Goal: Complete application form

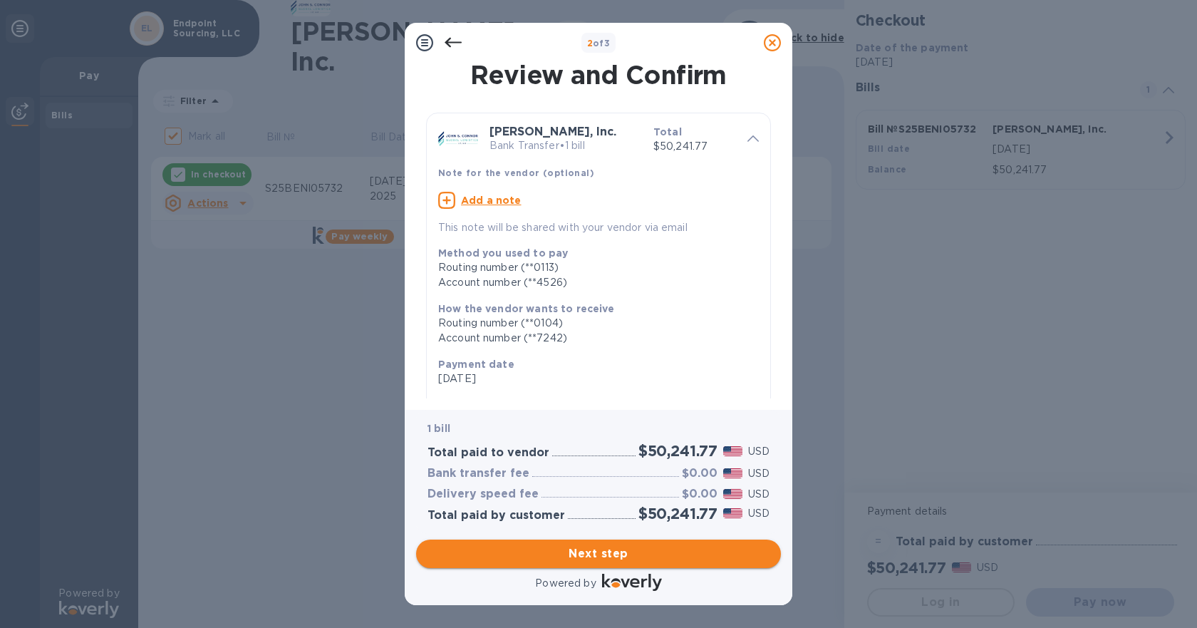
click at [639, 554] on span "Next step" at bounding box center [599, 553] width 342 height 17
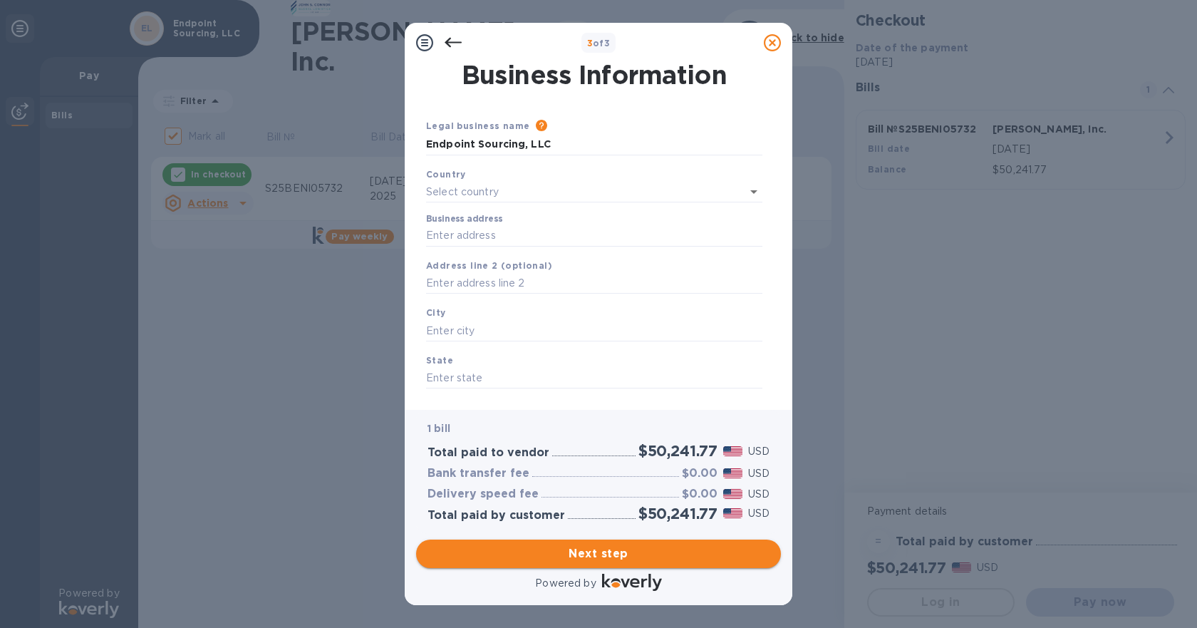
type input "[GEOGRAPHIC_DATA]"
click at [497, 233] on input "Business address" at bounding box center [594, 232] width 336 height 21
type input "[STREET_ADDRESS][PERSON_NAME]"
click at [484, 319] on input "text" at bounding box center [594, 327] width 336 height 21
type input "[GEOGRAPHIC_DATA]"
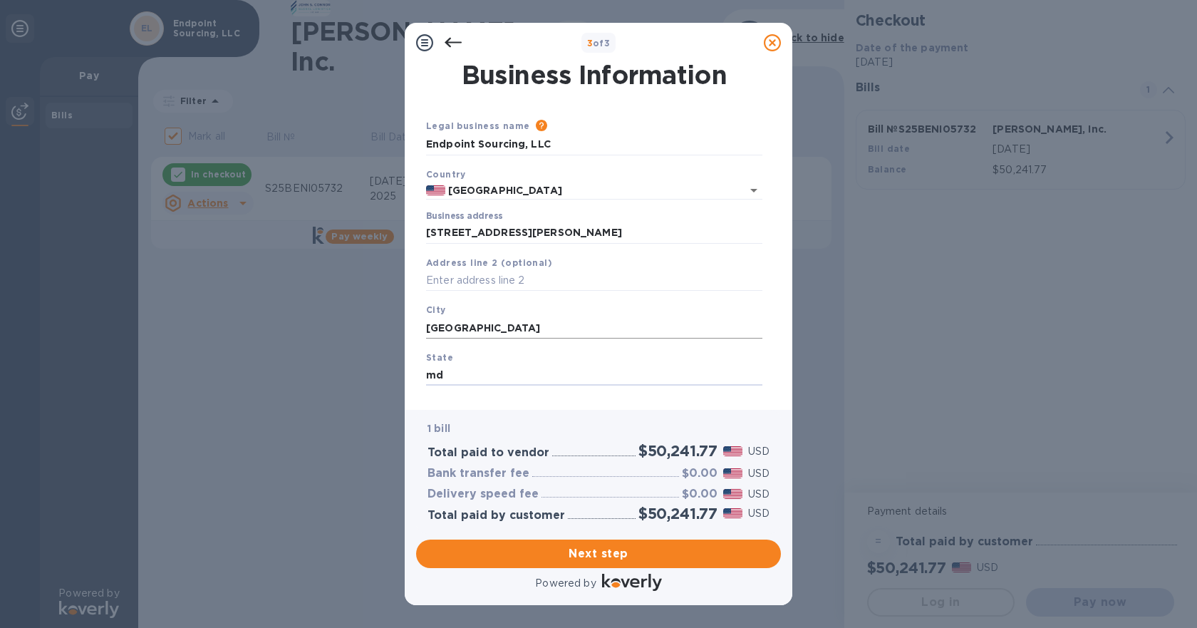
type input "md"
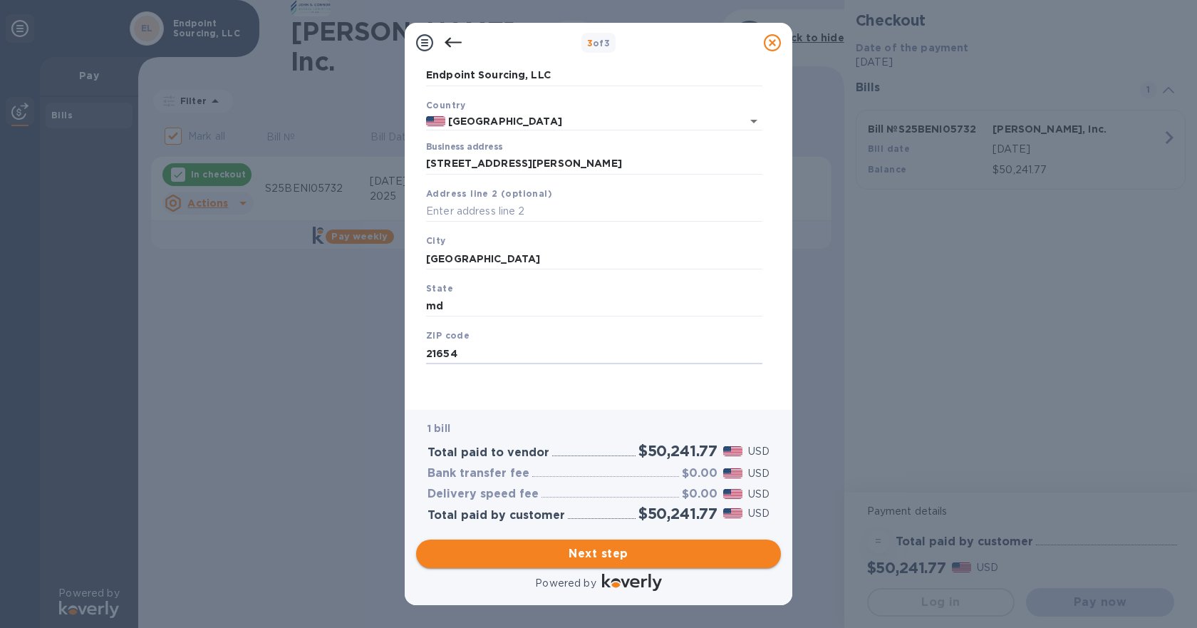
type input "21654"
click at [587, 550] on span "Next step" at bounding box center [599, 553] width 342 height 17
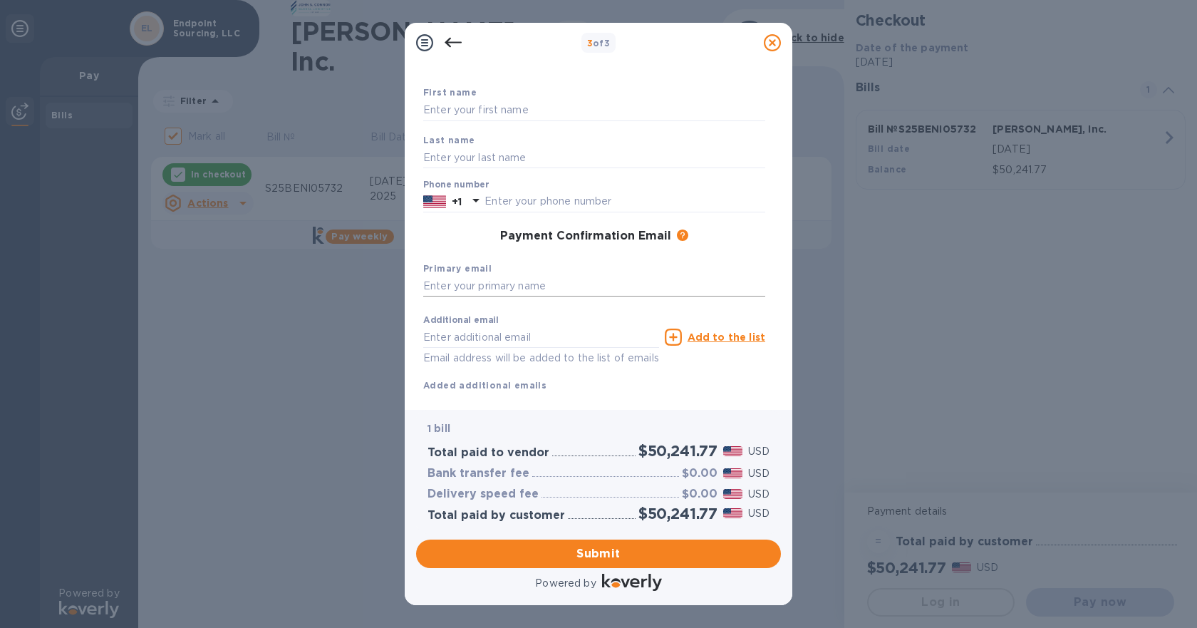
click at [480, 284] on input "text" at bounding box center [594, 286] width 342 height 21
type input "[PERSON_NAME][EMAIL_ADDRESS][DOMAIN_NAME]"
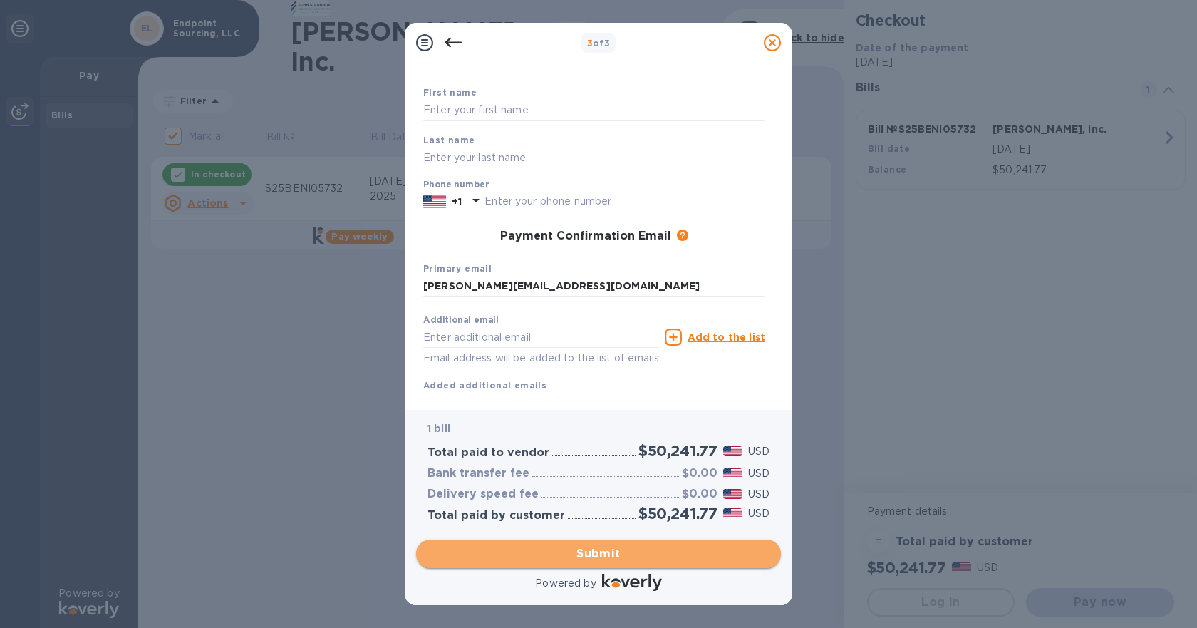
click at [668, 547] on span "Submit" at bounding box center [599, 553] width 342 height 17
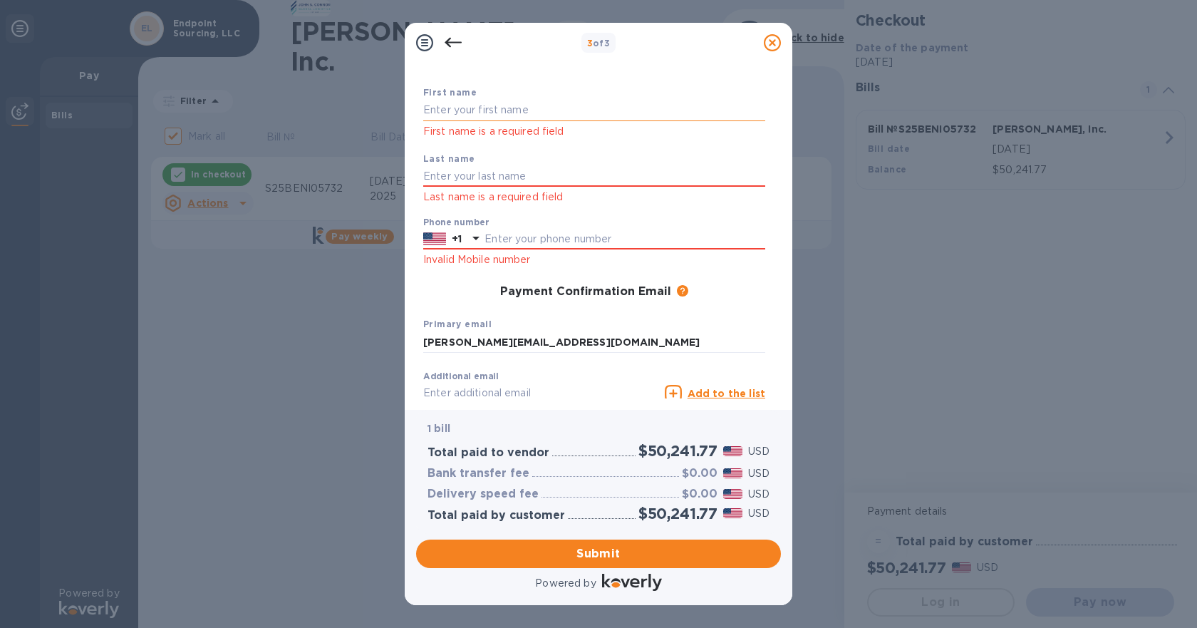
click at [468, 111] on input "text" at bounding box center [594, 110] width 342 height 21
type input "[PERSON_NAME]"
type input "4432552233"
type input "[EMAIL_ADDRESS][DOMAIN_NAME]"
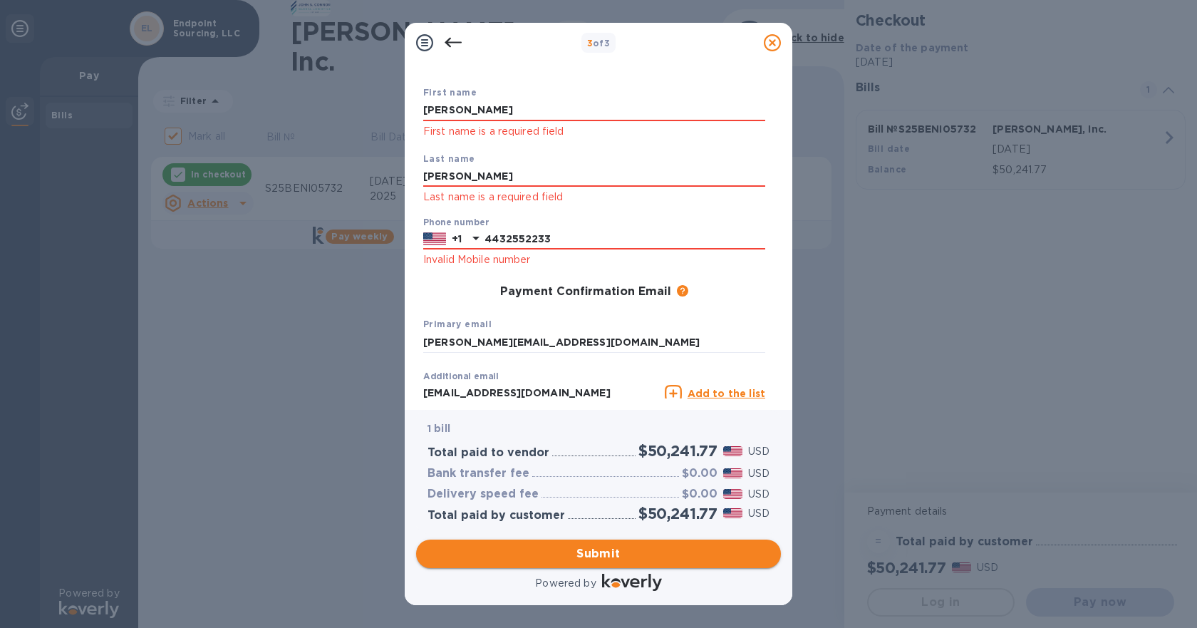
click at [619, 556] on span "Submit" at bounding box center [599, 553] width 342 height 17
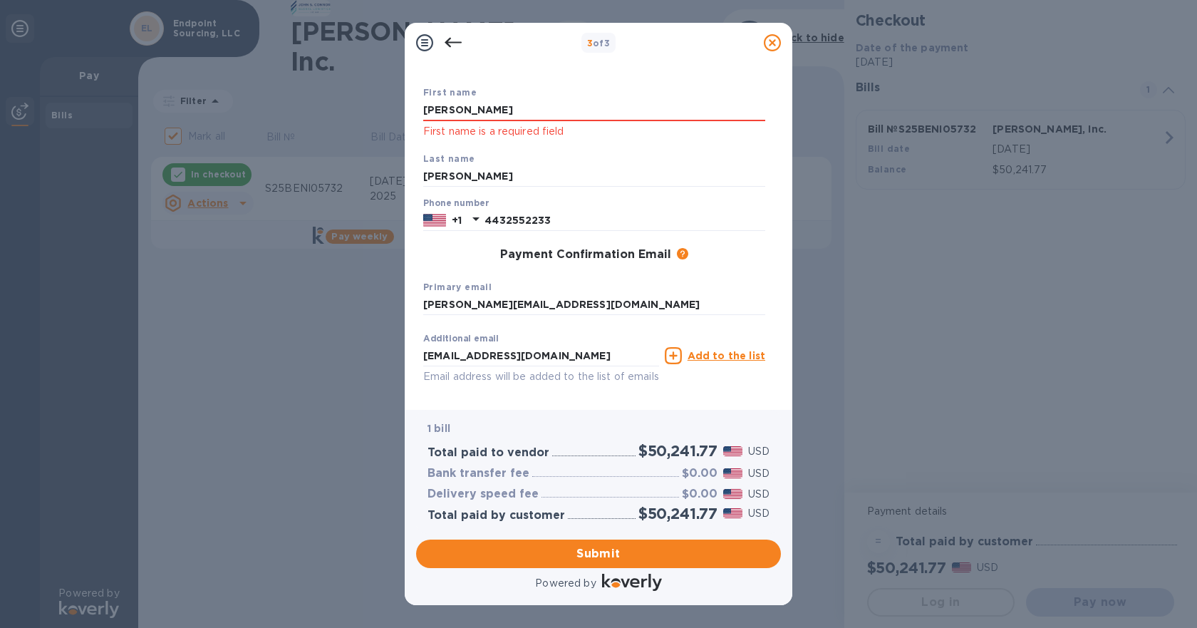
drag, startPoint x: 481, startPoint y: 108, endPoint x: 396, endPoint y: 108, distance: 85.5
click at [396, 108] on div "3 of 3 Payment Contact Information First name [PERSON_NAME] First name is a req…" at bounding box center [598, 314] width 1197 height 628
type input "[PERSON_NAME]"
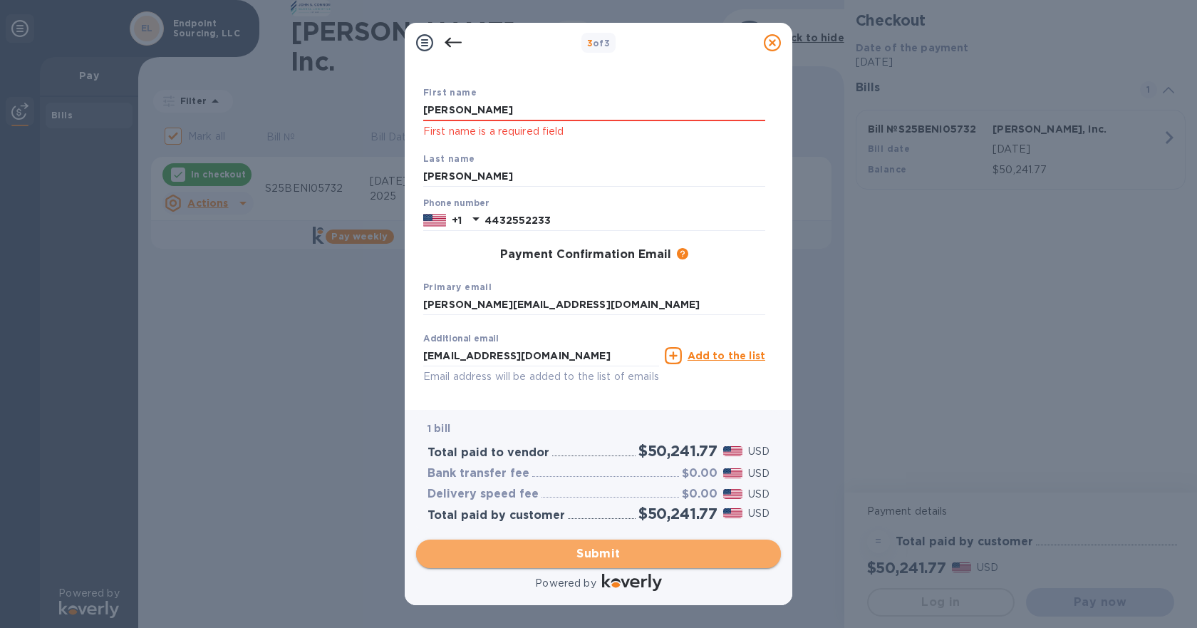
click at [639, 560] on span "Submit" at bounding box center [599, 553] width 342 height 17
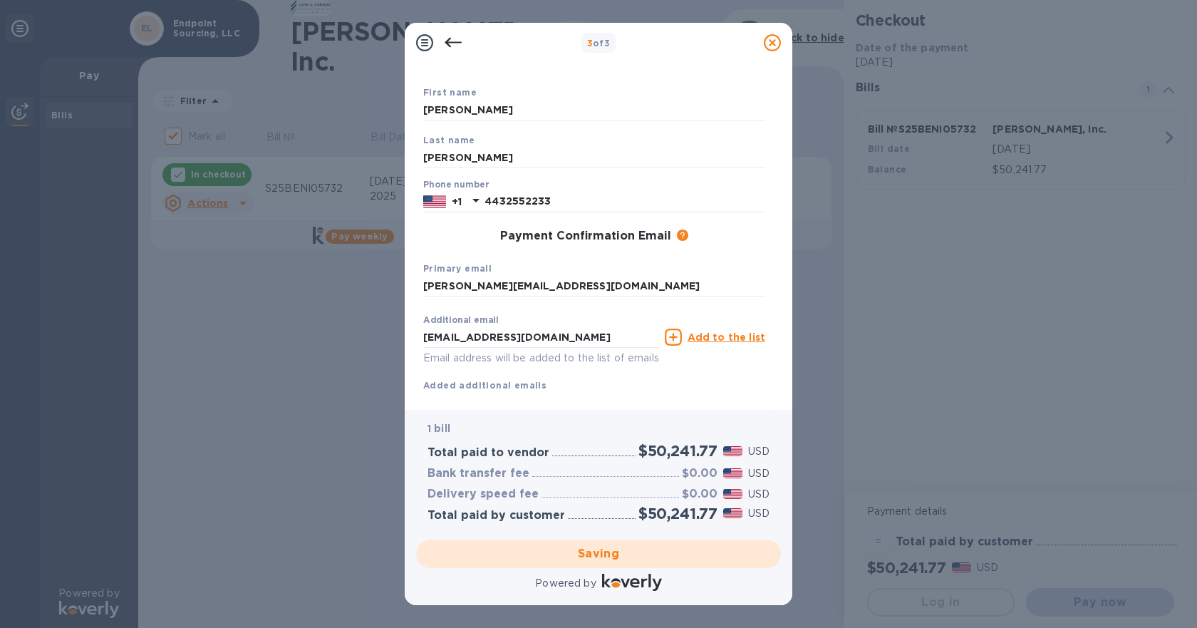
checkbox input "false"
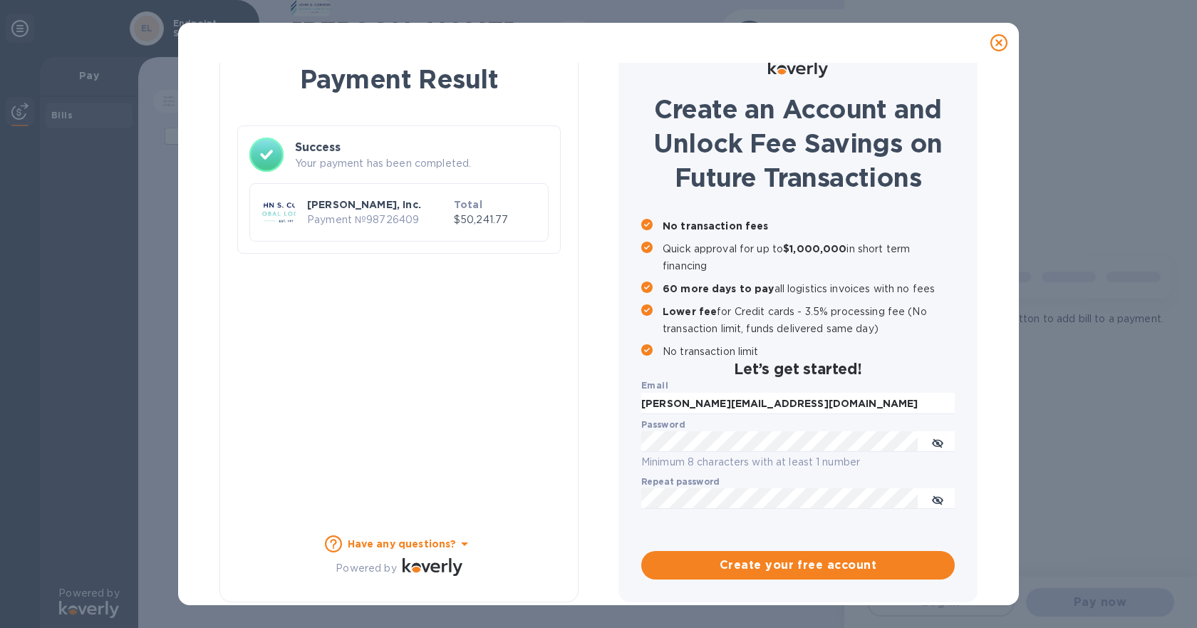
scroll to position [28, 0]
